Goal: Task Accomplishment & Management: Use online tool/utility

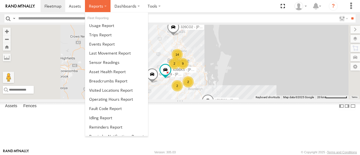
click at [104, 3] on label at bounding box center [98, 6] width 26 height 12
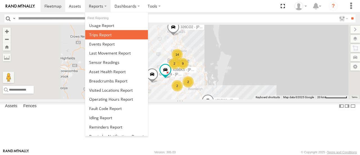
click at [104, 36] on span at bounding box center [100, 34] width 23 height 5
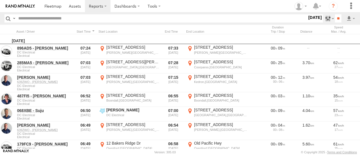
click at [326, 18] on label at bounding box center [329, 18] width 12 height 8
click at [0, 0] on label at bounding box center [0, 0] width 0 height 0
click at [339, 18] on input "**" at bounding box center [338, 18] width 6 height 8
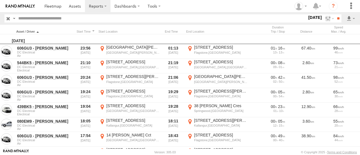
click at [28, 31] on div at bounding box center [44, 32] width 56 height 4
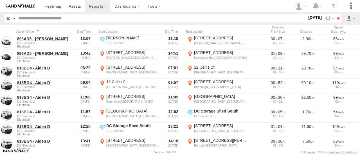
scroll to position [394, 0]
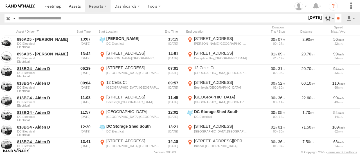
click at [327, 18] on label at bounding box center [329, 18] width 12 height 8
click at [0, 0] on label at bounding box center [0, 0] width 0 height 0
click at [337, 20] on input "**" at bounding box center [338, 18] width 6 height 8
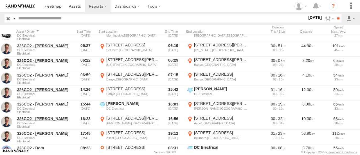
scroll to position [2435, 0]
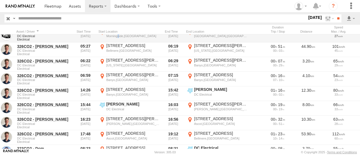
click at [119, 40] on label "[STREET_ADDRESS] 153.07993" at bounding box center [129, 35] width 62 height 14
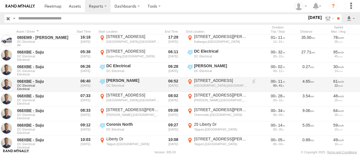
scroll to position [3747, 0]
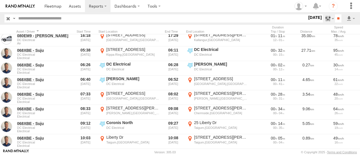
click at [330, 19] on label at bounding box center [329, 18] width 12 height 8
click at [0, 0] on label at bounding box center [0, 0] width 0 height 0
click at [339, 17] on input "**" at bounding box center [338, 18] width 6 height 8
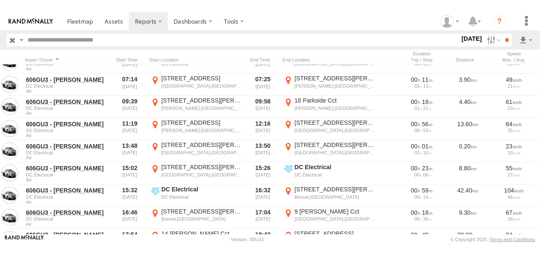
scroll to position [1173, 0]
